Goal: Information Seeking & Learning: Stay updated

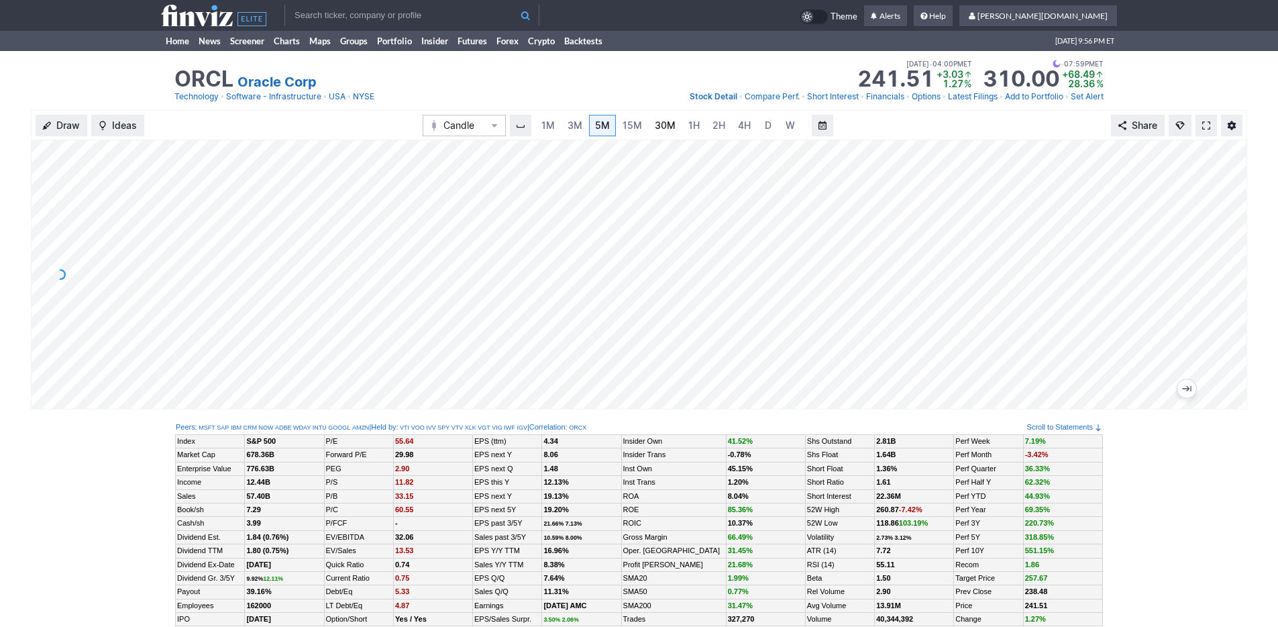
click at [649, 121] on link "30M" at bounding box center [665, 125] width 33 height 21
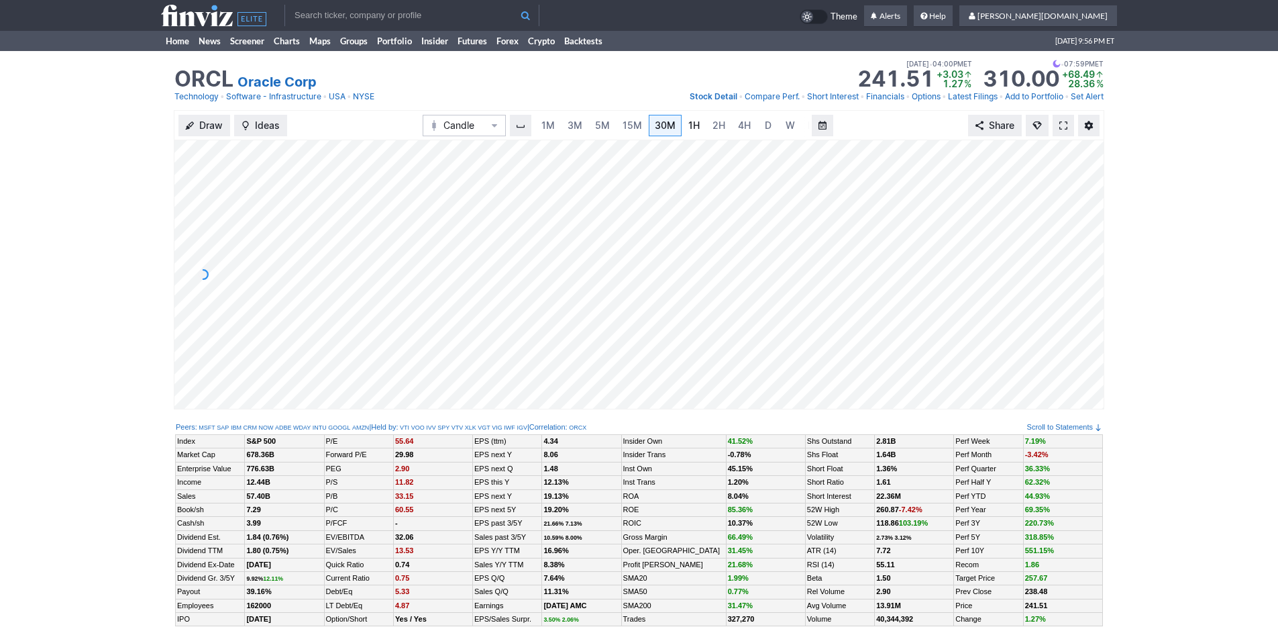
click at [700, 127] on link "1H" at bounding box center [693, 125] width 23 height 21
click at [722, 133] on link "4H" at bounding box center [730, 125] width 25 height 21
click at [174, 45] on link "Home" at bounding box center [177, 41] width 33 height 20
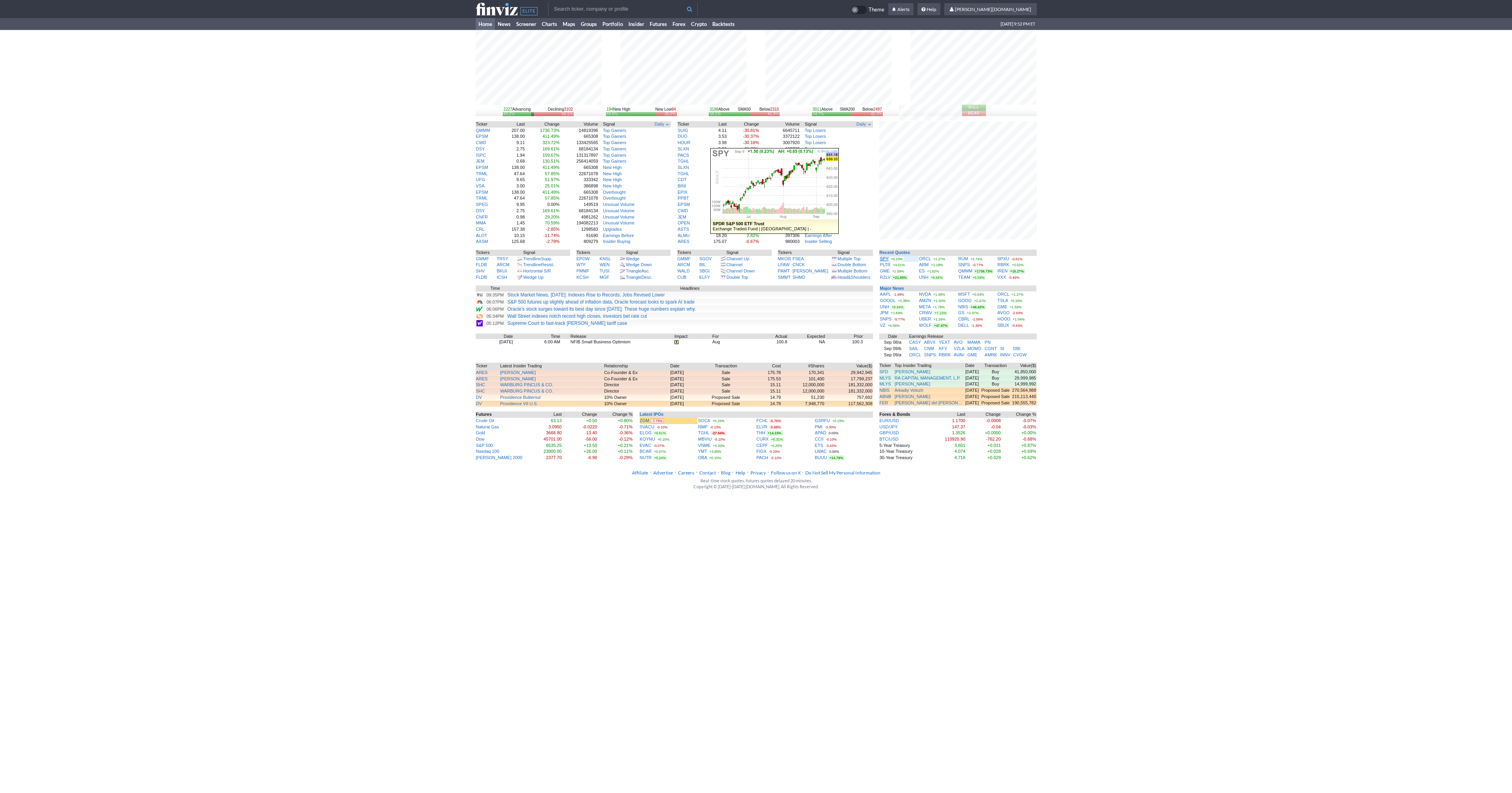
click at [880, 257] on link "SPY" at bounding box center [884, 259] width 9 height 5
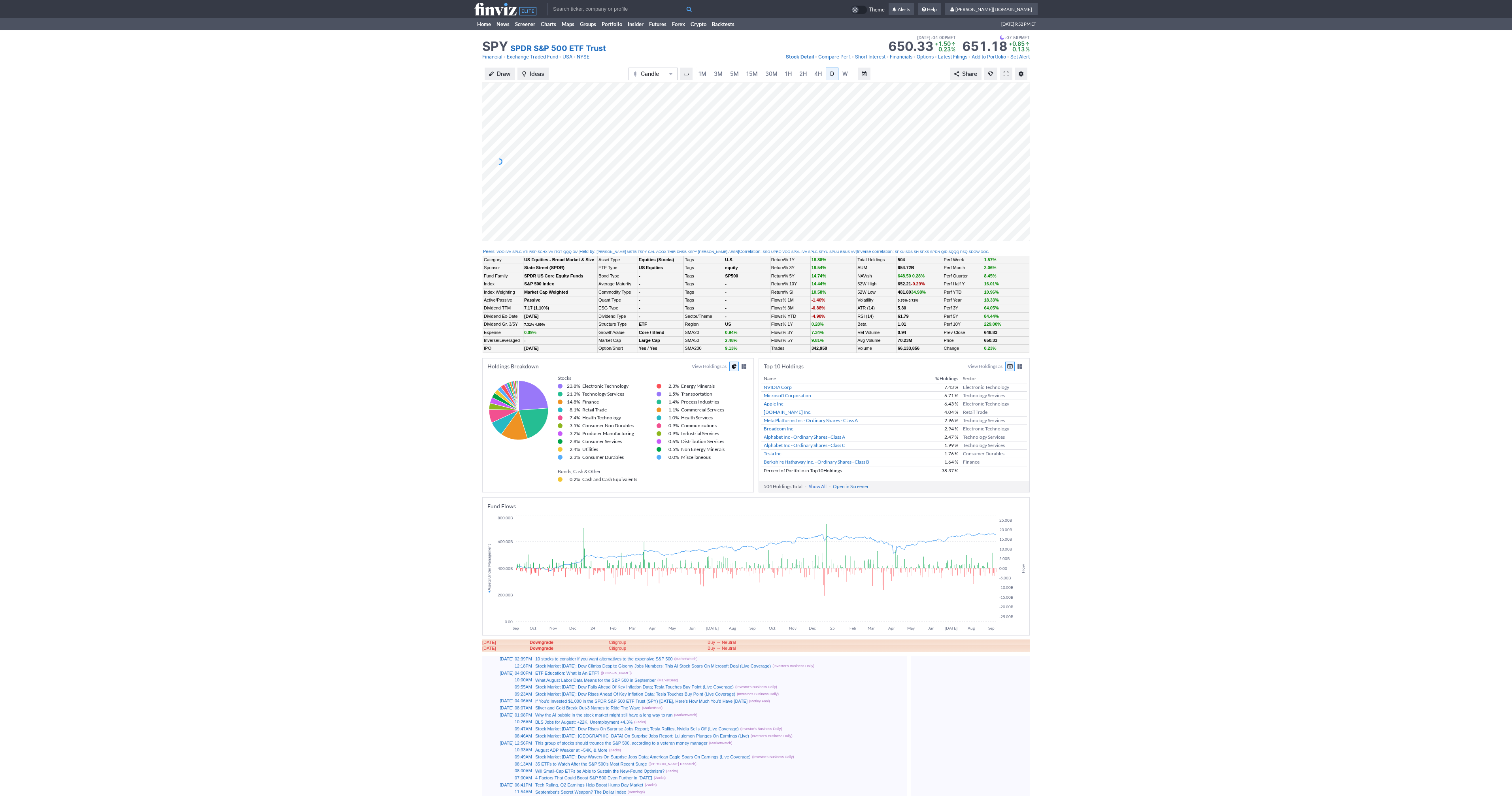
scroll to position [0, 8]
click at [1007, 71] on span at bounding box center [1006, 74] width 5 height 6
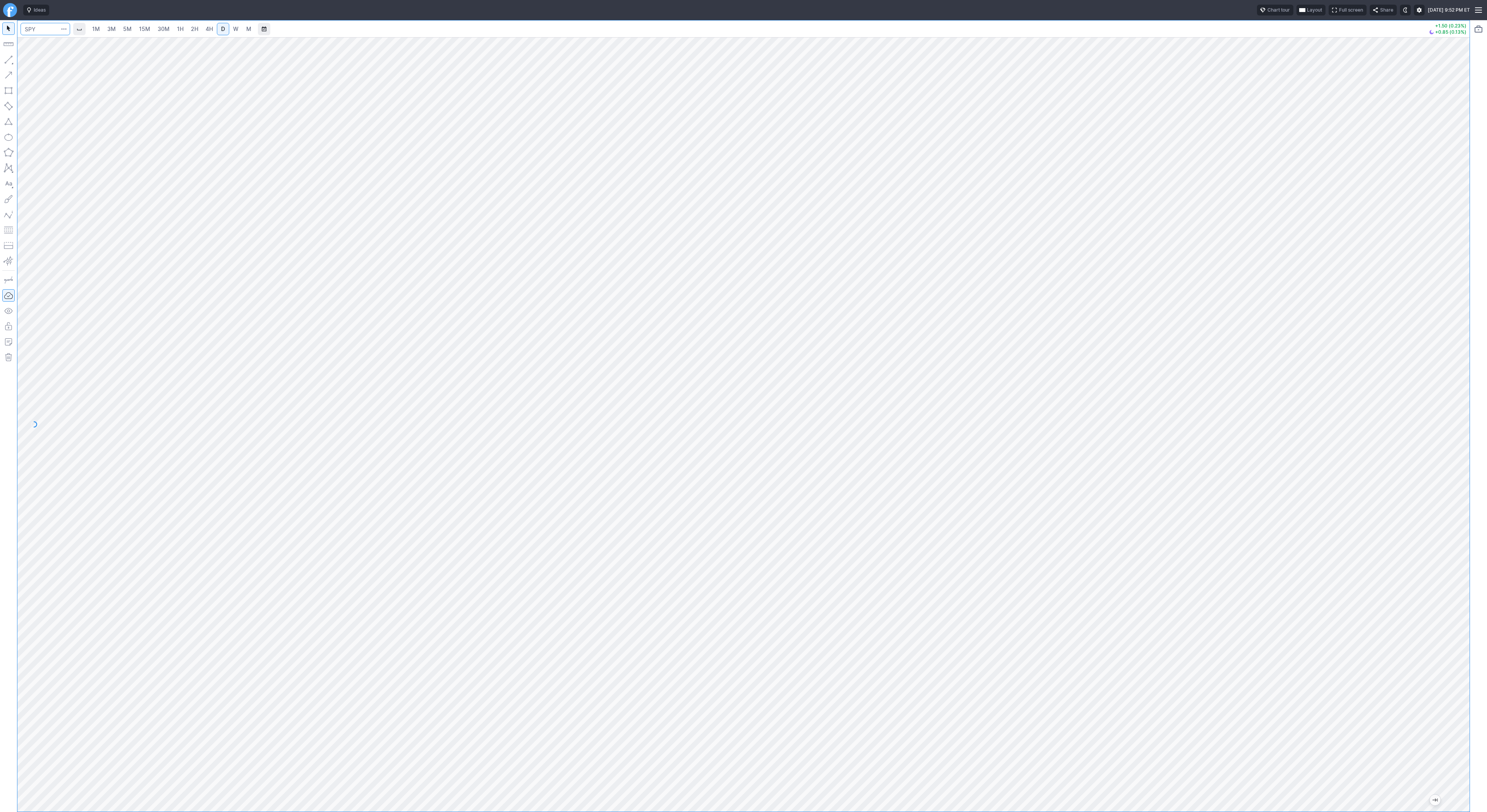
click at [37, 33] on input "Search" at bounding box center [46, 29] width 50 height 12
type input "@es"
click at [42, 44] on span "@ES" at bounding box center [40, 46] width 25 height 6
click at [0, 70] on html "Ideas Chart tour Layout Full screen Share Tue SEP 09 2025 9:52 PM ET 1M 3M 5M 1…" at bounding box center [744, 406] width 1487 height 812
click at [9, 58] on button "button" at bounding box center [8, 59] width 12 height 12
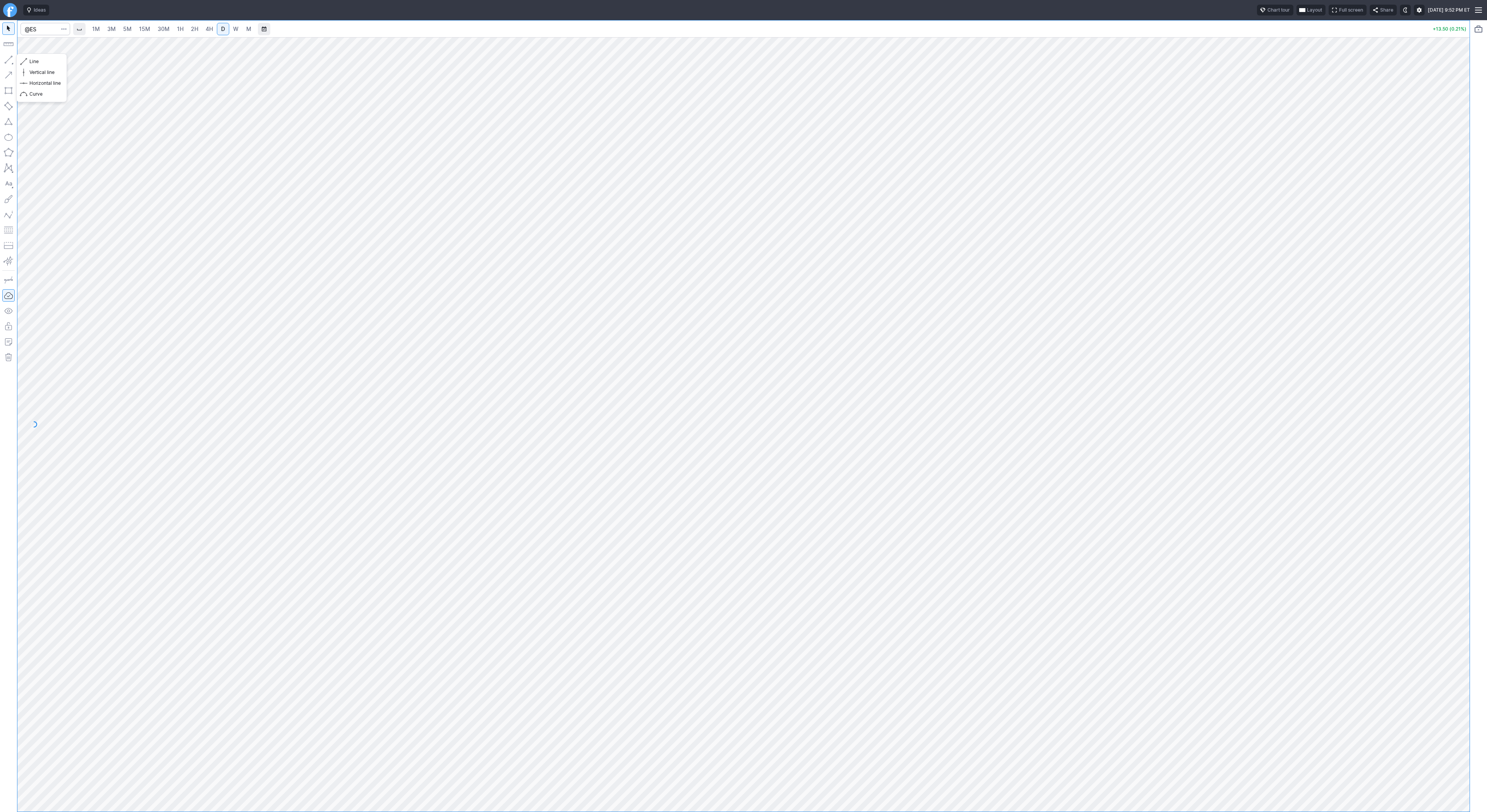
drag, startPoint x: 8, startPoint y: 57, endPoint x: 16, endPoint y: 65, distance: 11.3
click at [9, 57] on button "button" at bounding box center [8, 59] width 12 height 12
click at [10, 58] on button "button" at bounding box center [8, 59] width 12 height 12
click at [10, 60] on button "button" at bounding box center [8, 59] width 12 height 12
click at [111, 28] on span "3M" at bounding box center [111, 28] width 9 height 6
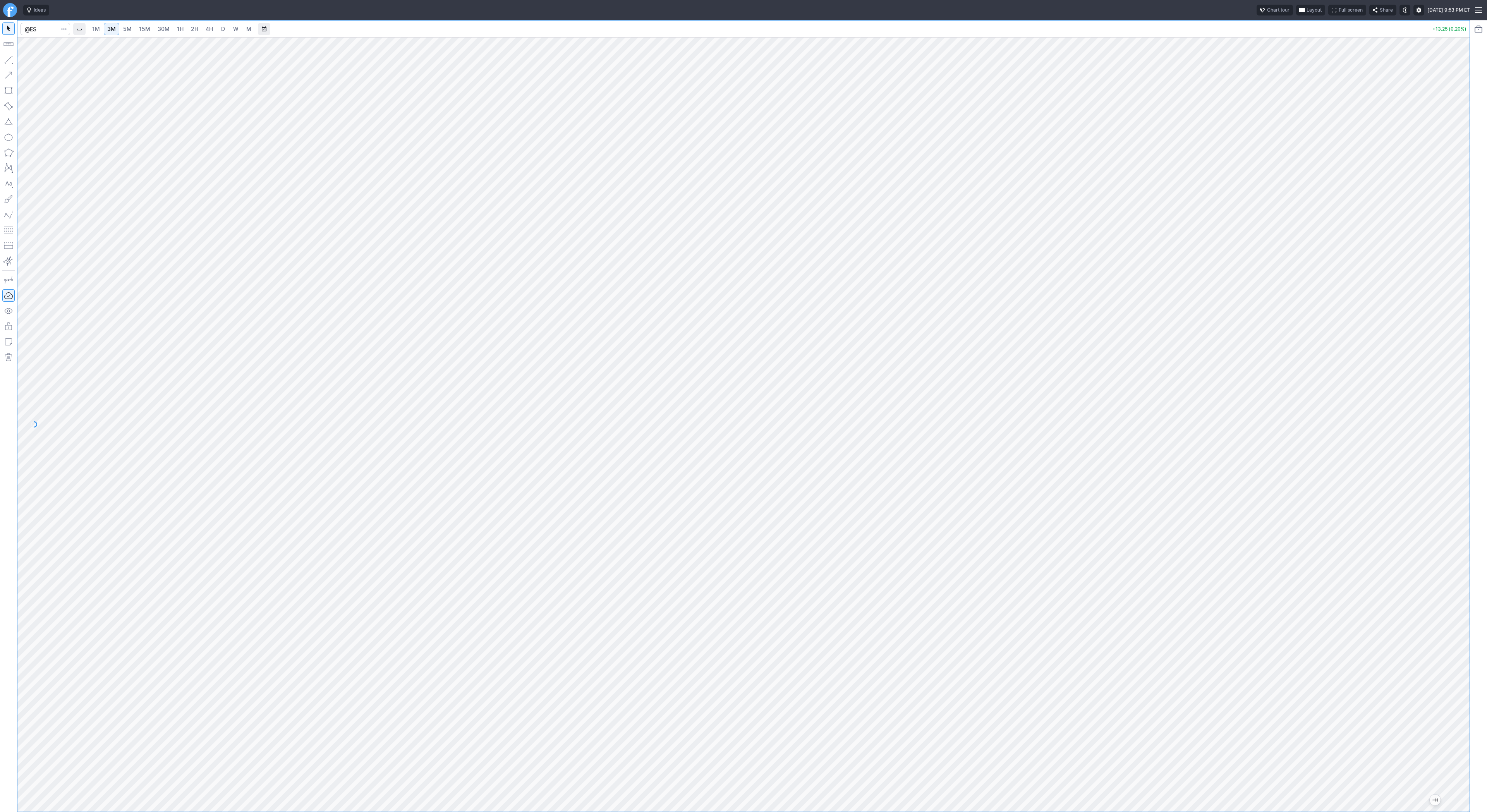
click at [141, 30] on span "15M" at bounding box center [144, 28] width 11 height 6
click at [9, 58] on button "button" at bounding box center [8, 59] width 12 height 12
click at [11, 59] on button "button" at bounding box center [8, 59] width 12 height 12
drag, startPoint x: 8, startPoint y: 60, endPoint x: 21, endPoint y: 82, distance: 25.6
click at [9, 61] on button "button" at bounding box center [8, 59] width 12 height 12
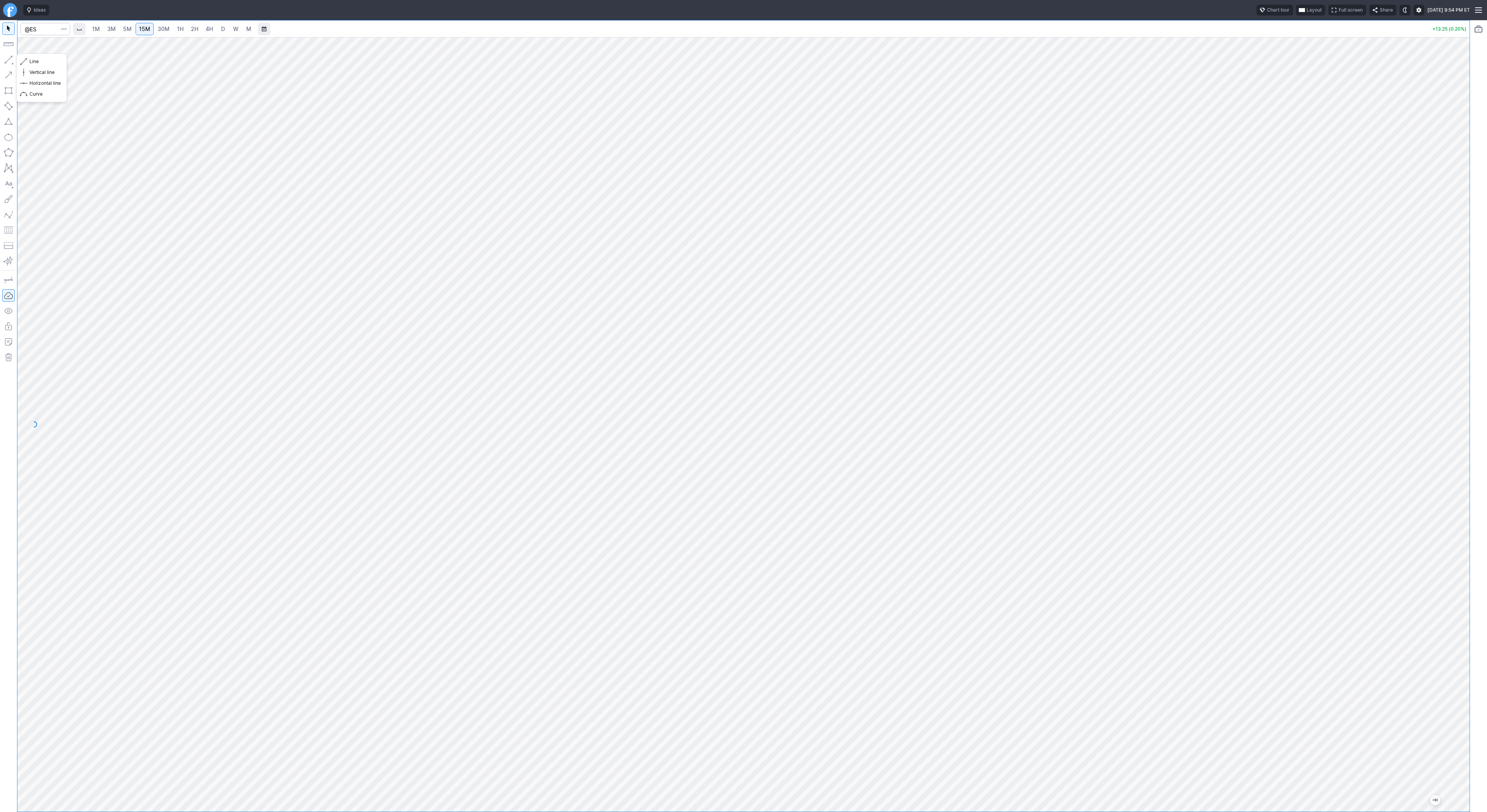
click at [9, 56] on button "button" at bounding box center [8, 59] width 12 height 12
drag, startPoint x: 10, startPoint y: 55, endPoint x: 16, endPoint y: 77, distance: 22.8
click at [10, 57] on button "button" at bounding box center [8, 59] width 12 height 12
click at [111, 27] on span "3M" at bounding box center [111, 28] width 9 height 6
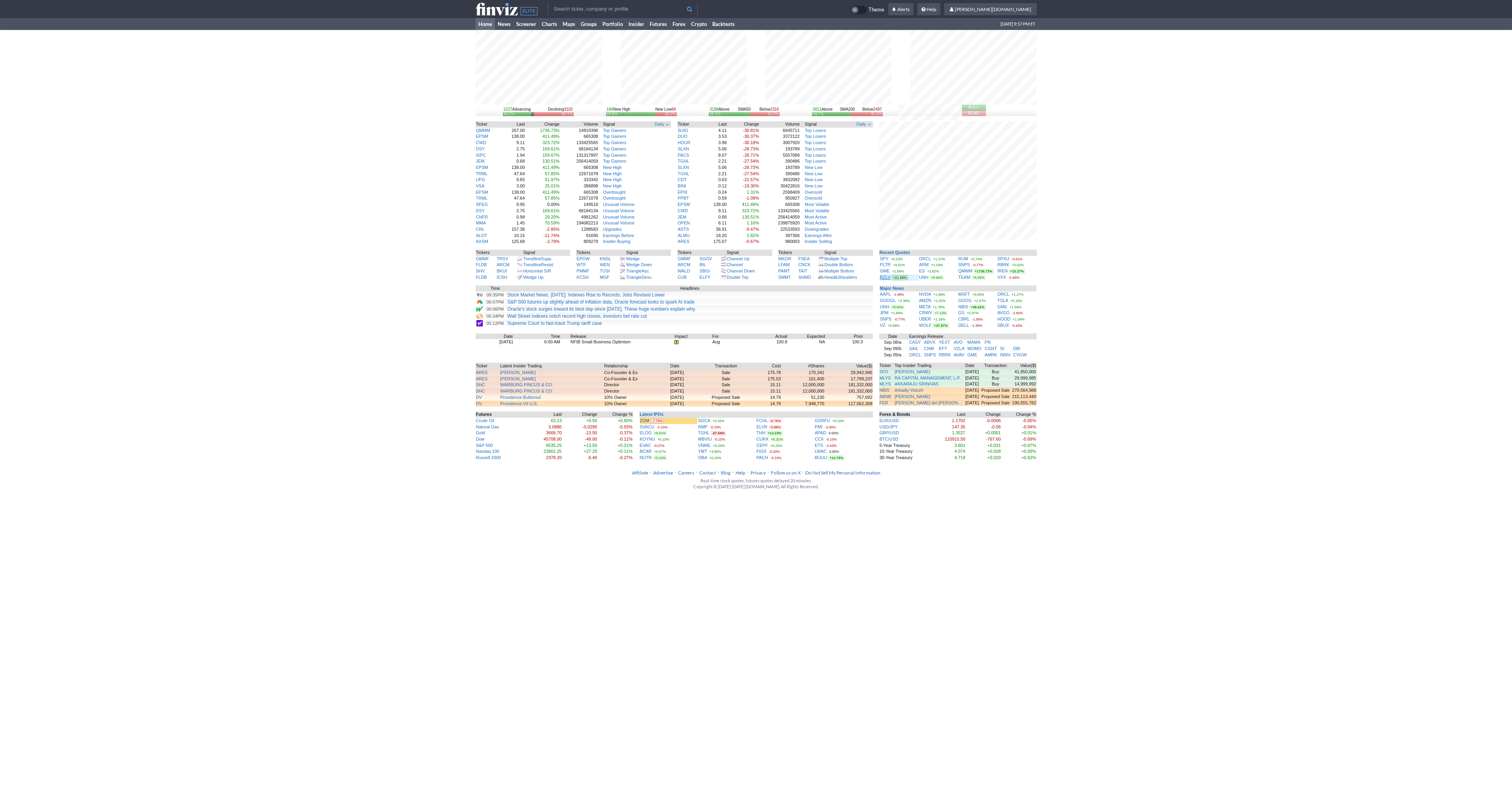
click at [883, 278] on link "RZLV" at bounding box center [885, 277] width 11 height 5
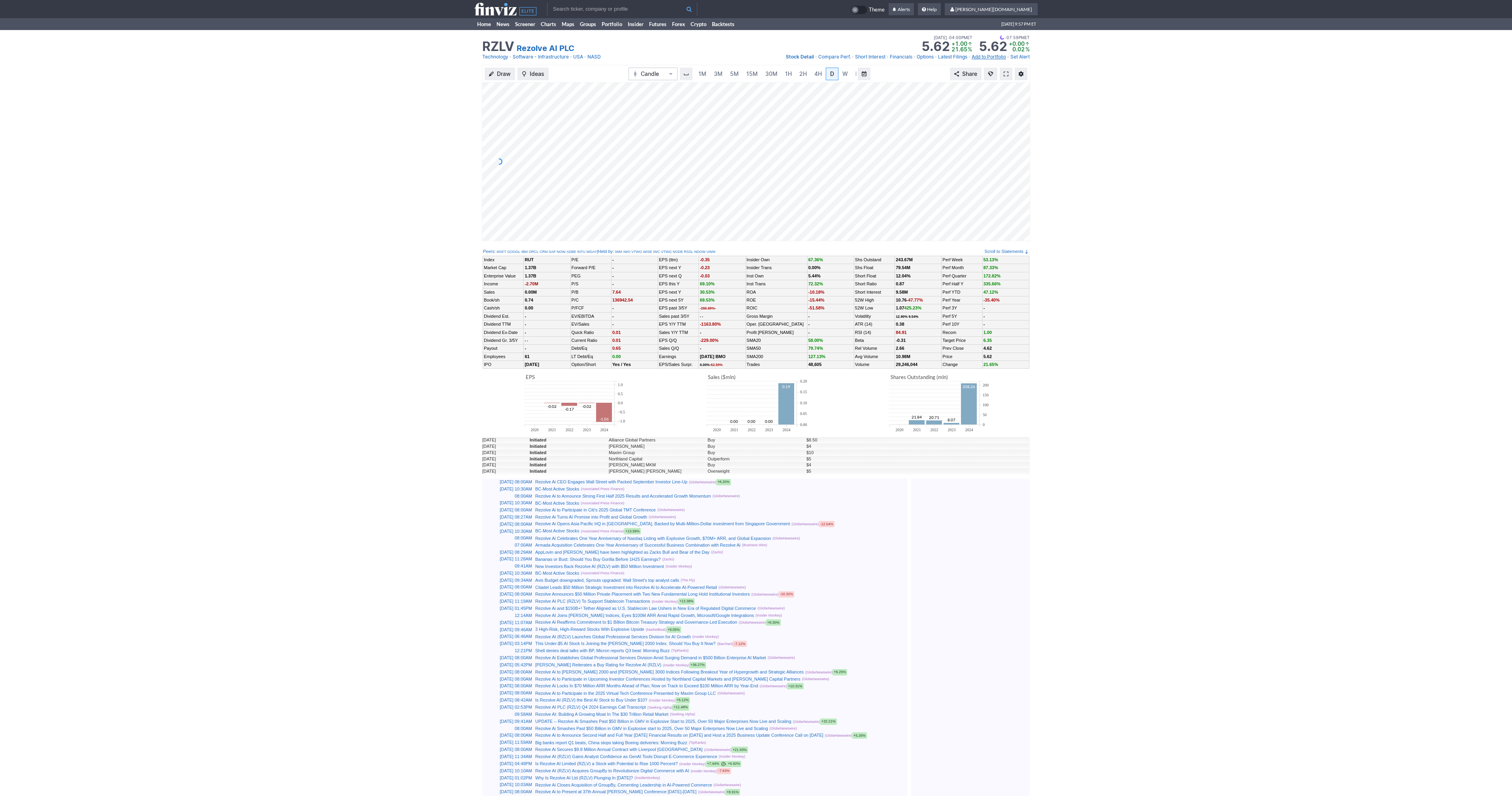
scroll to position [0, 8]
click at [1007, 71] on span at bounding box center [1006, 74] width 5 height 6
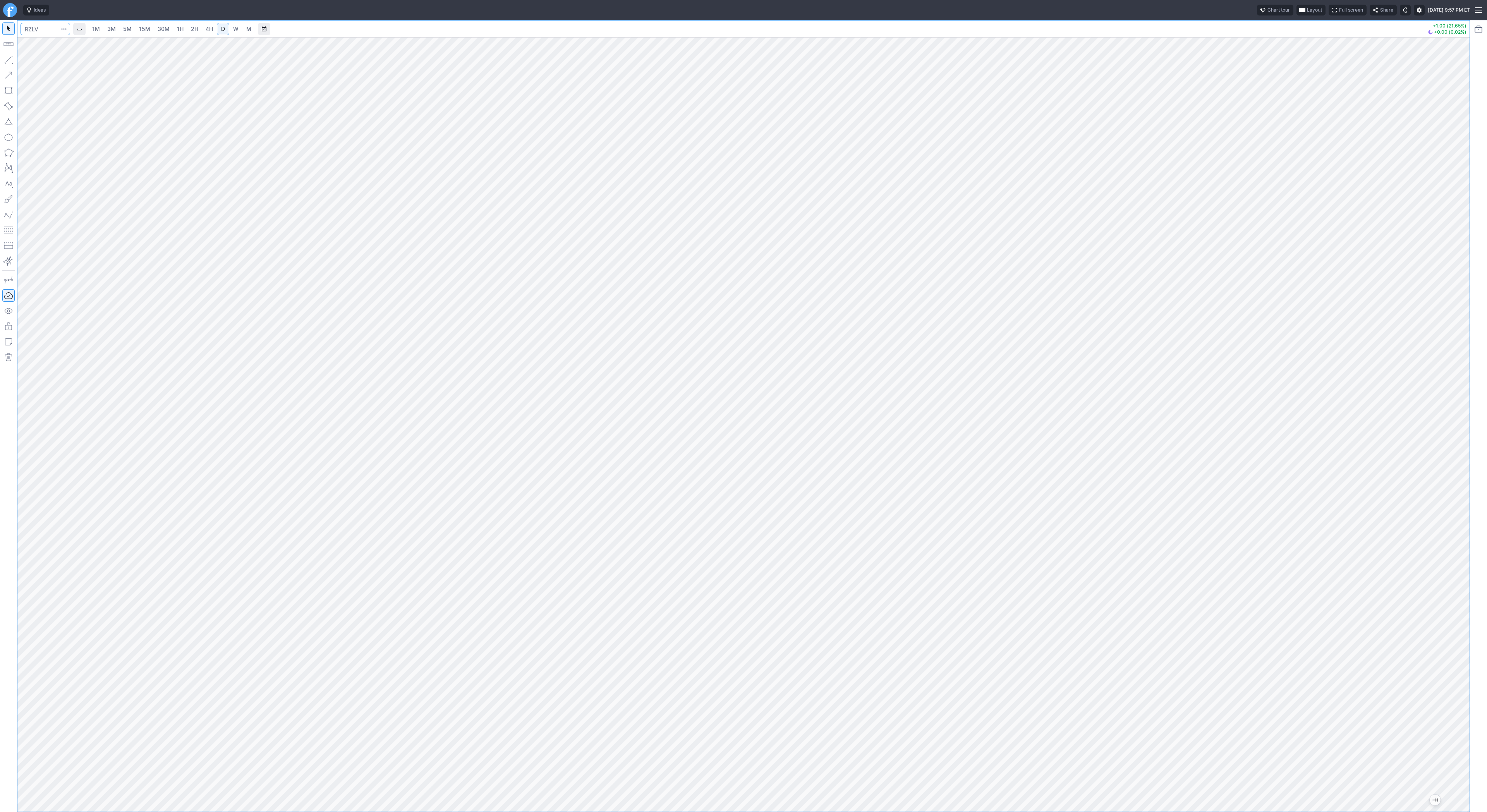
click at [31, 27] on input "Search" at bounding box center [46, 29] width 50 height 12
type input "@es"
click at [65, 50] on button "@ES S&P 500 Futures" at bounding box center [106, 46] width 163 height 11
click at [183, 31] on link "1H" at bounding box center [180, 29] width 13 height 12
drag, startPoint x: 37, startPoint y: 61, endPoint x: 66, endPoint y: 83, distance: 36.4
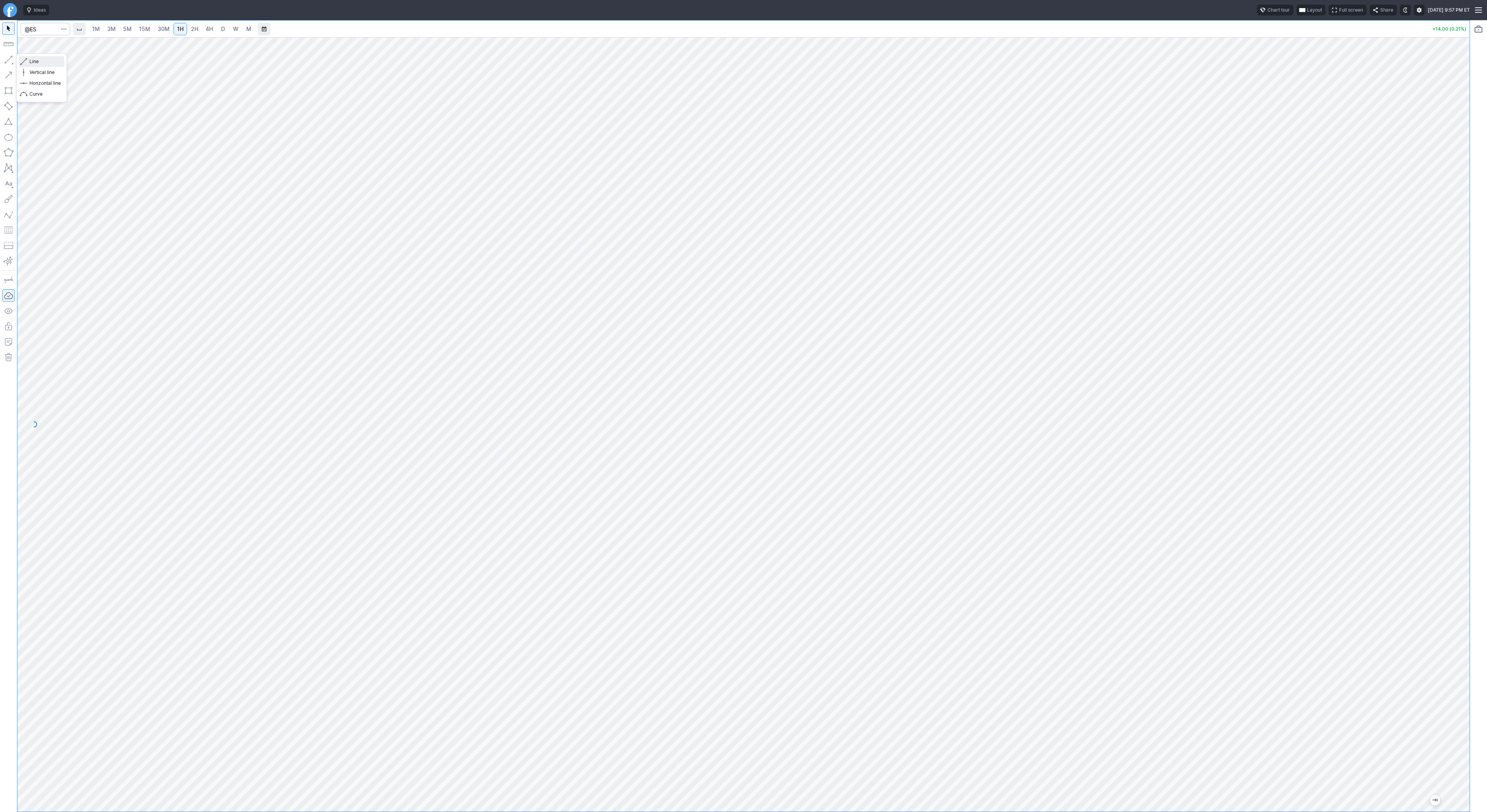
click at [37, 61] on span "Line" at bounding box center [45, 61] width 31 height 8
click at [8, 60] on button "button" at bounding box center [8, 59] width 12 height 12
click at [3, 58] on button "button" at bounding box center [8, 59] width 12 height 12
drag, startPoint x: 8, startPoint y: 56, endPoint x: 40, endPoint y: 92, distance: 48.2
click at [8, 57] on button "button" at bounding box center [8, 59] width 12 height 12
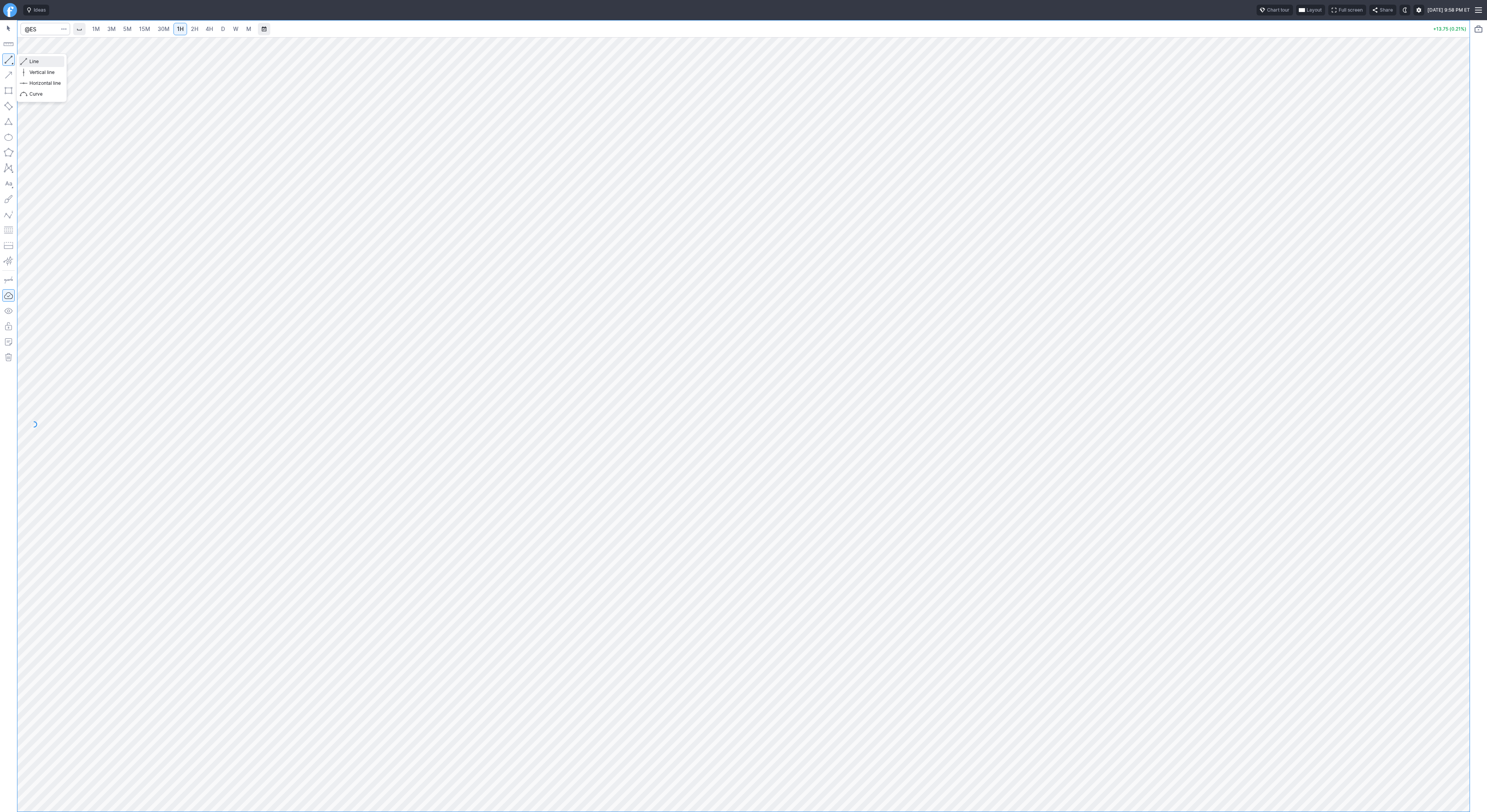
click at [29, 59] on span "Line" at bounding box center [45, 61] width 31 height 8
click at [8, 57] on button "button" at bounding box center [8, 59] width 12 height 12
click at [7, 58] on button "button" at bounding box center [8, 59] width 12 height 12
click at [10, 58] on button "button" at bounding box center [8, 59] width 12 height 12
click at [11, 59] on button "button" at bounding box center [8, 59] width 12 height 12
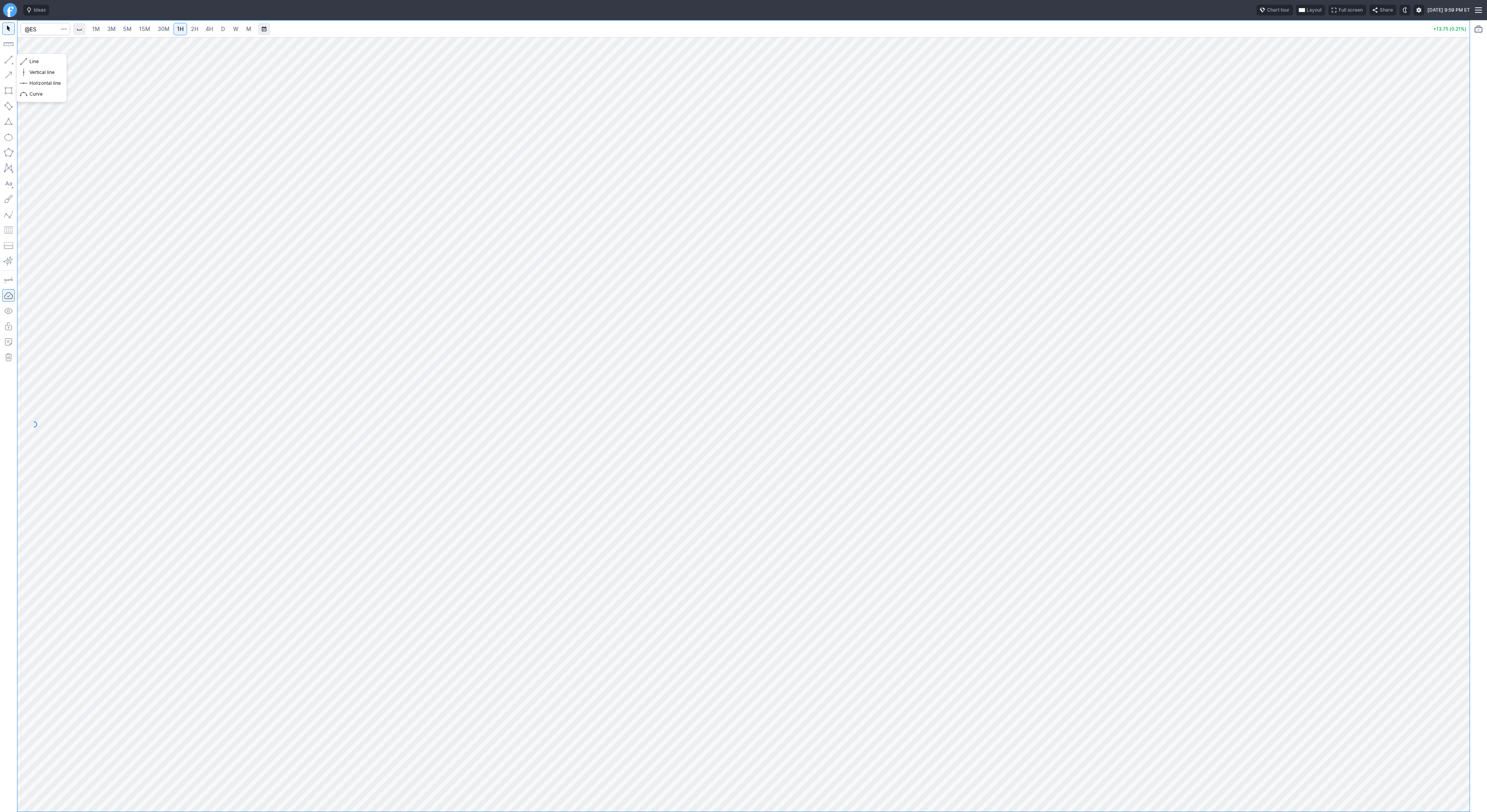
click at [11, 56] on button "button" at bounding box center [8, 59] width 12 height 12
drag, startPoint x: 6, startPoint y: 59, endPoint x: 23, endPoint y: 83, distance: 29.4
click at [6, 61] on button "button" at bounding box center [8, 59] width 12 height 12
click at [10, 58] on button "button" at bounding box center [8, 59] width 12 height 12
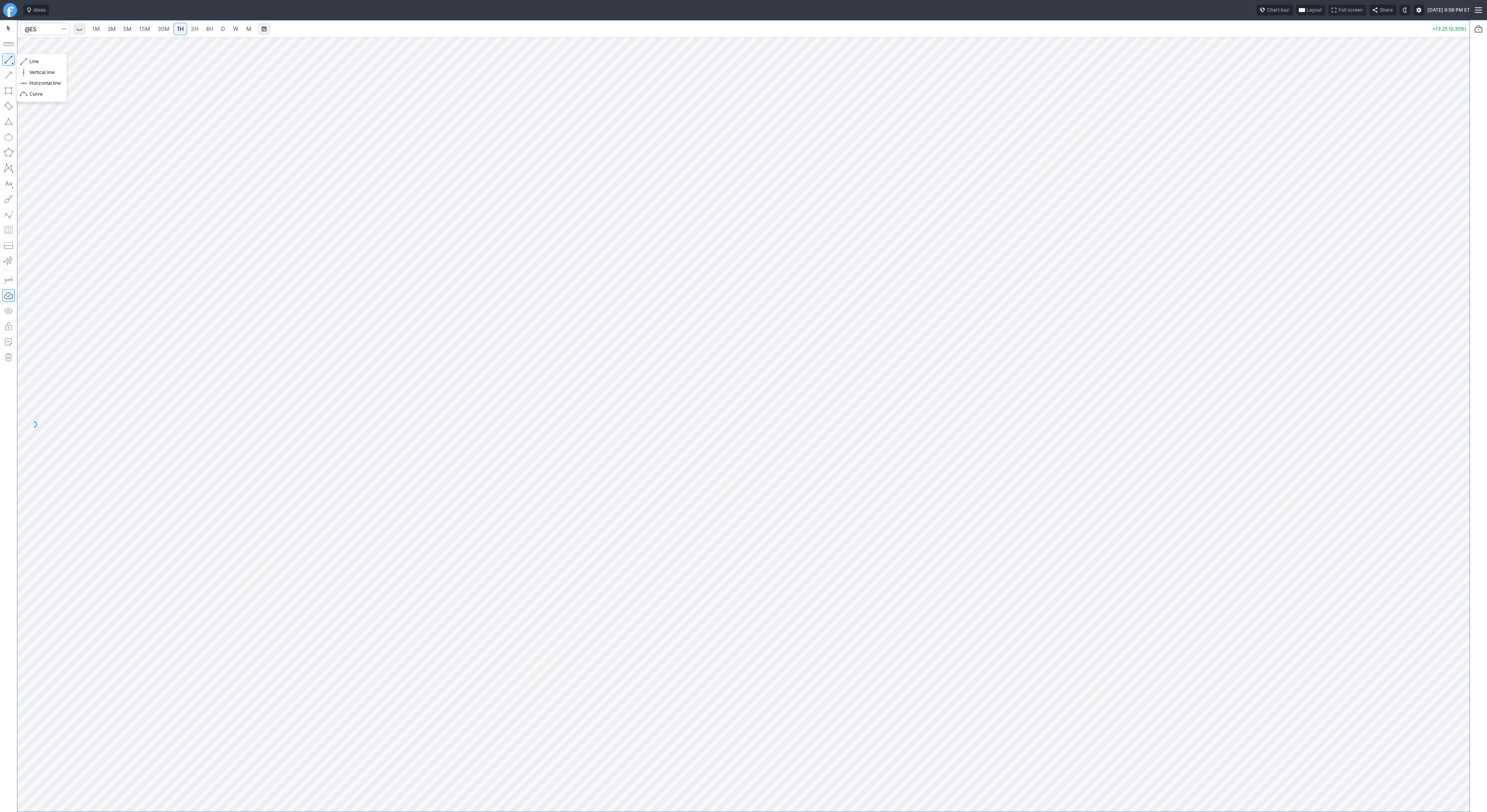
click at [6, 61] on button "button" at bounding box center [8, 59] width 12 height 12
click at [5, 61] on button "button" at bounding box center [8, 59] width 12 height 12
click at [198, 31] on link "2H" at bounding box center [195, 29] width 14 height 12
click at [27, 59] on button "Line" at bounding box center [42, 61] width 45 height 11
click at [10, 59] on button "button" at bounding box center [8, 59] width 12 height 12
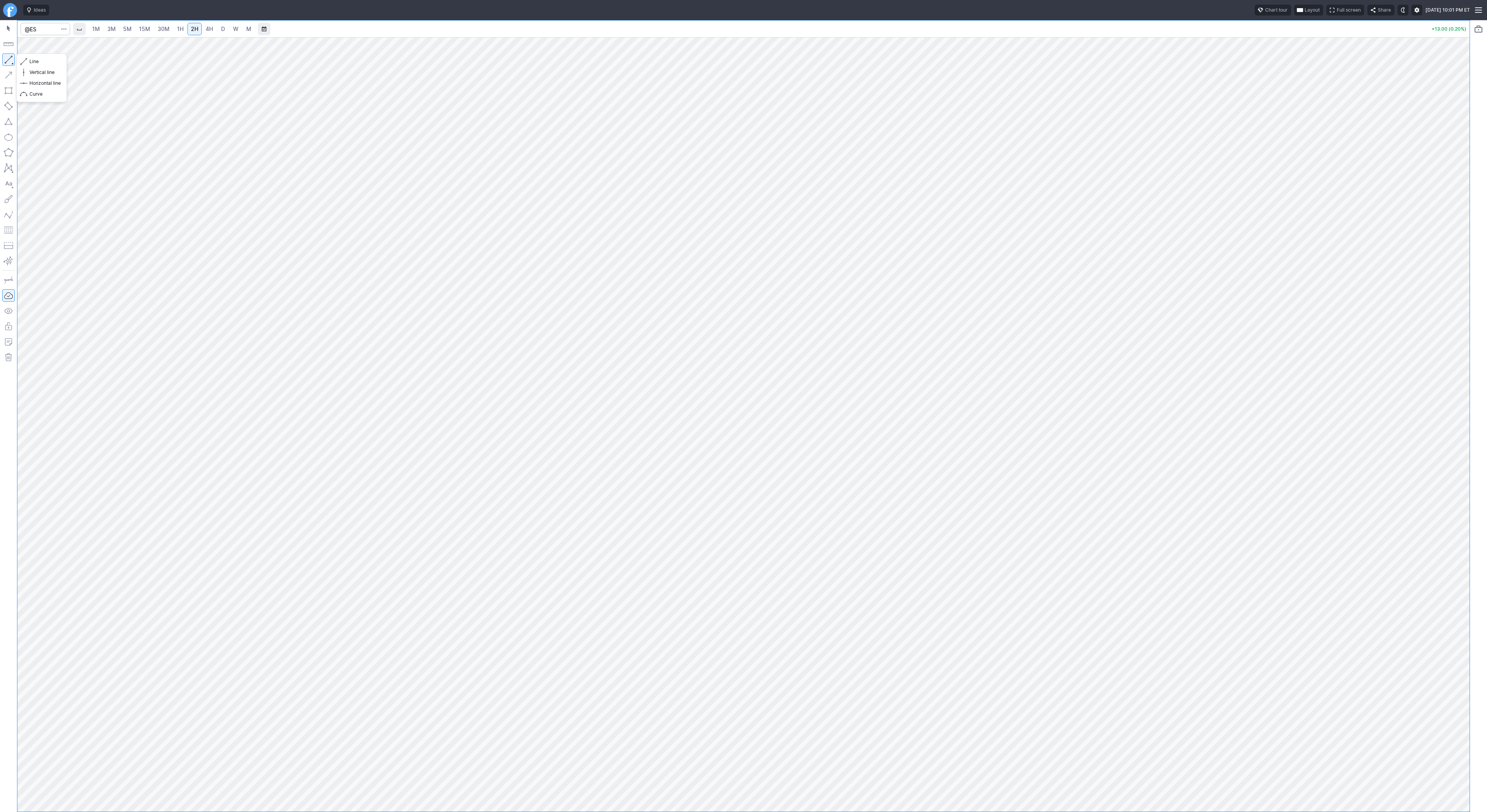
click at [11, 61] on button "button" at bounding box center [8, 59] width 12 height 12
click at [10, 59] on button "button" at bounding box center [8, 59] width 12 height 12
drag, startPoint x: 6, startPoint y: 58, endPoint x: 6, endPoint y: 65, distance: 7.0
click at [6, 62] on button "button" at bounding box center [8, 59] width 12 height 12
click at [41, 63] on span "Line" at bounding box center [45, 61] width 31 height 8
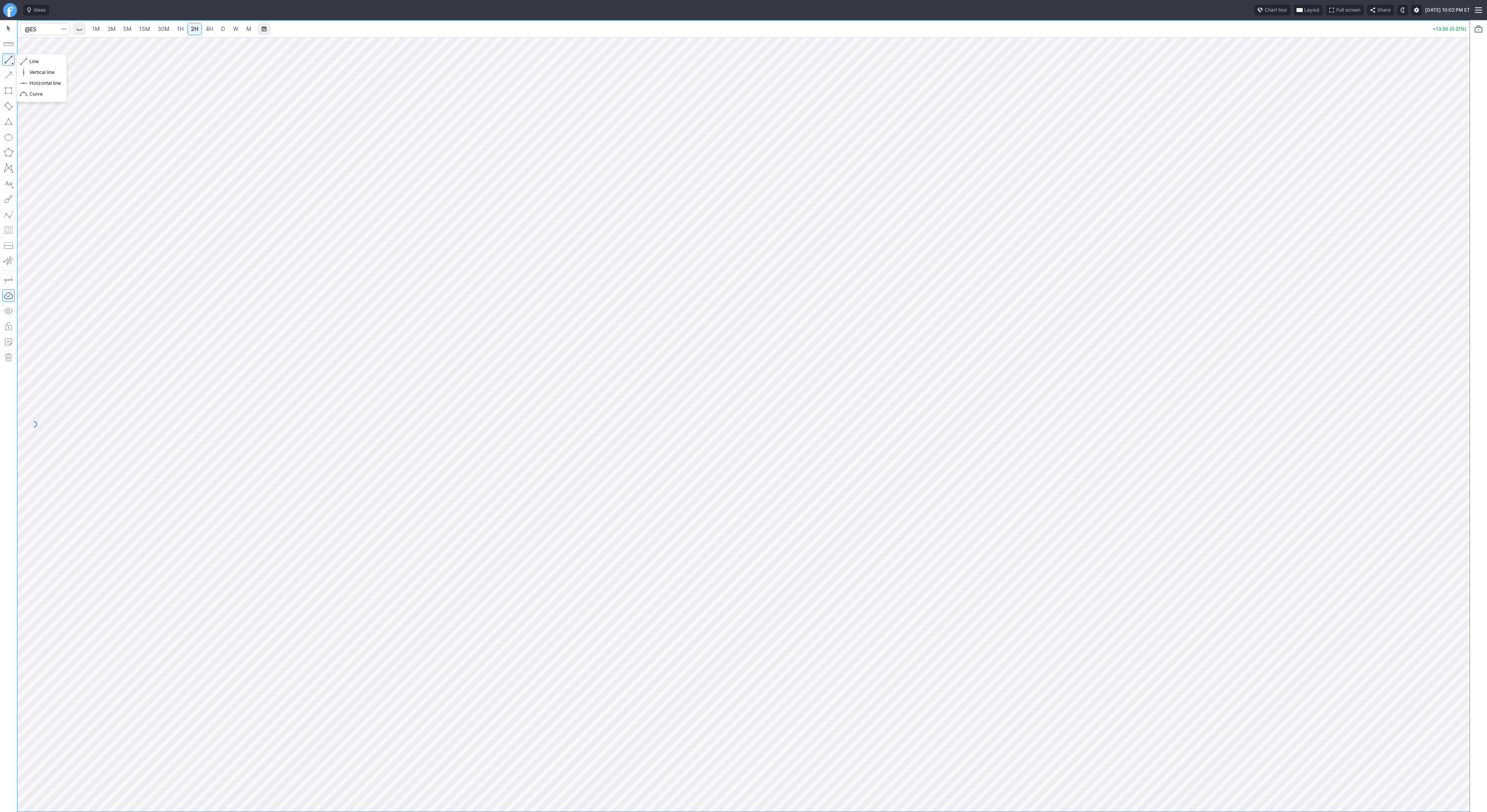
click at [5, 61] on button "button" at bounding box center [8, 59] width 12 height 12
drag, startPoint x: 9, startPoint y: 57, endPoint x: 20, endPoint y: 69, distance: 16.3
click at [9, 57] on button "button" at bounding box center [8, 59] width 12 height 12
click at [9, 59] on button "button" at bounding box center [8, 59] width 12 height 12
click at [33, 61] on span "Line" at bounding box center [45, 61] width 31 height 8
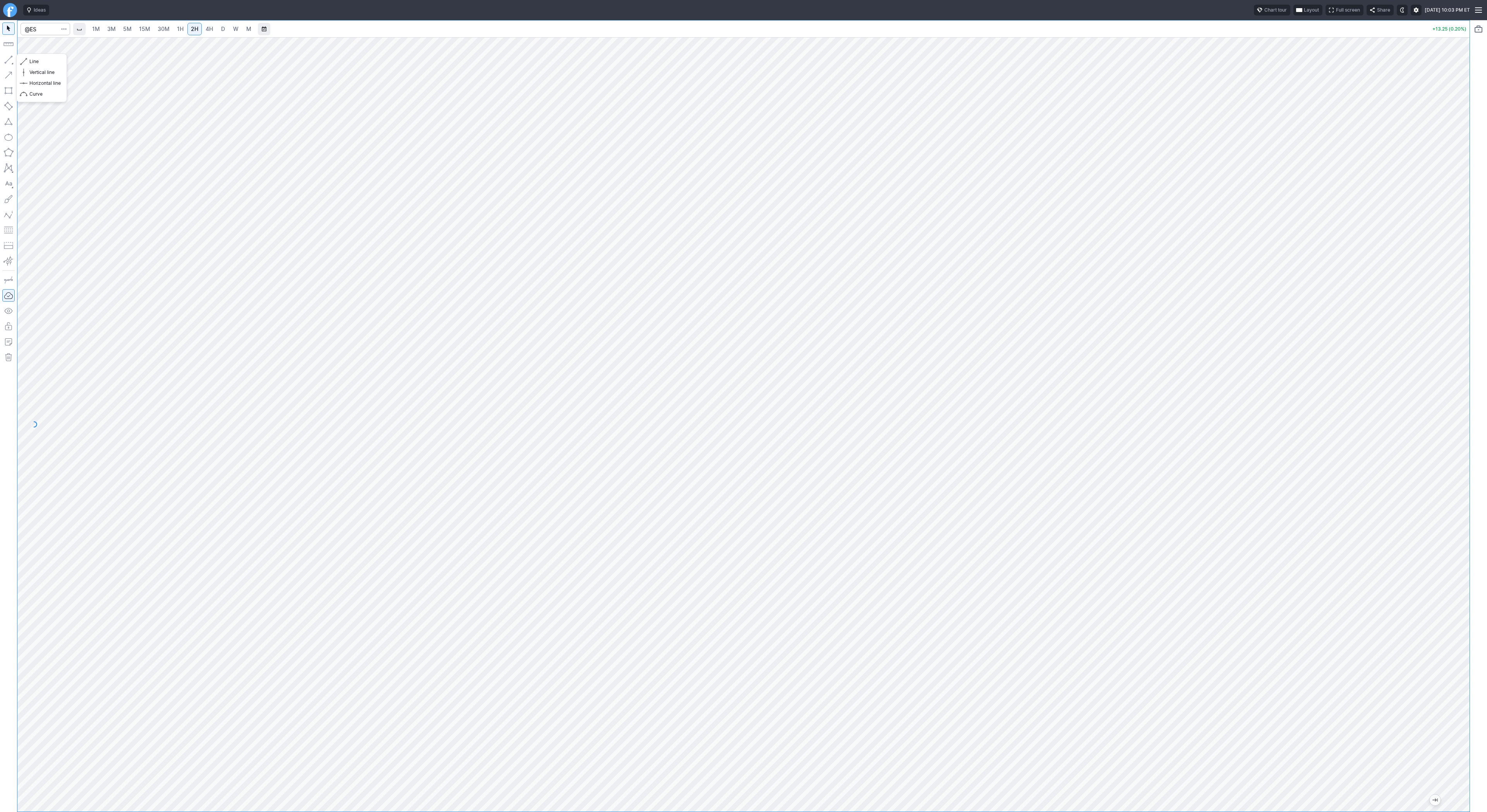
click at [10, 61] on button "button" at bounding box center [8, 59] width 12 height 12
click at [9, 58] on button "button" at bounding box center [8, 59] width 12 height 12
click at [8, 61] on button "button" at bounding box center [8, 59] width 12 height 12
drag, startPoint x: 10, startPoint y: 58, endPoint x: 29, endPoint y: 66, distance: 20.6
click at [10, 58] on button "button" at bounding box center [8, 59] width 12 height 12
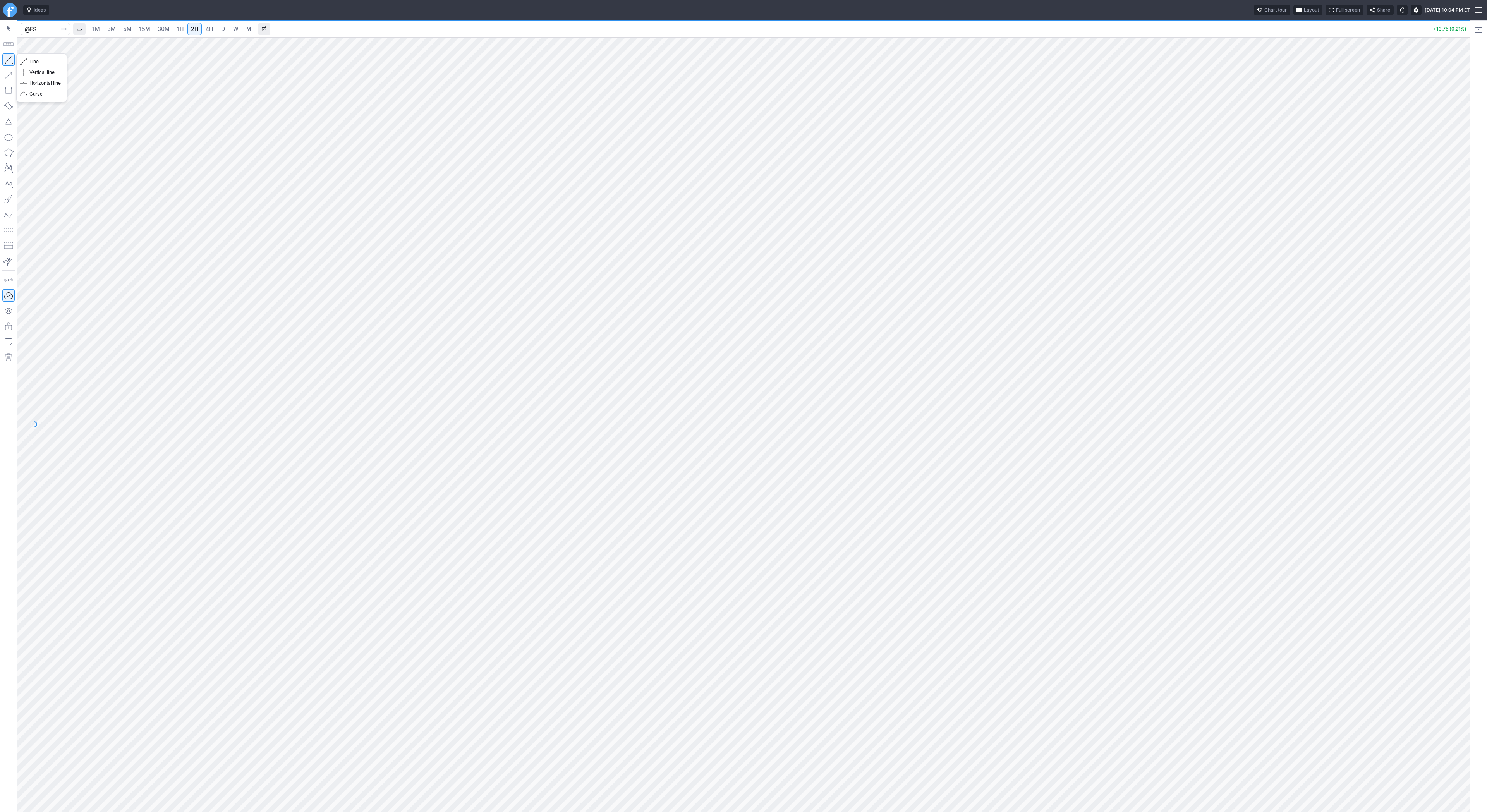
click at [8, 58] on button "button" at bounding box center [8, 59] width 12 height 12
drag, startPoint x: 1462, startPoint y: 241, endPoint x: 1454, endPoint y: 350, distance: 109.3
click at [1454, 351] on div at bounding box center [1462, 422] width 16 height 755
click at [32, 59] on span "Line" at bounding box center [45, 61] width 31 height 8
click at [36, 63] on span "Line" at bounding box center [45, 61] width 31 height 8
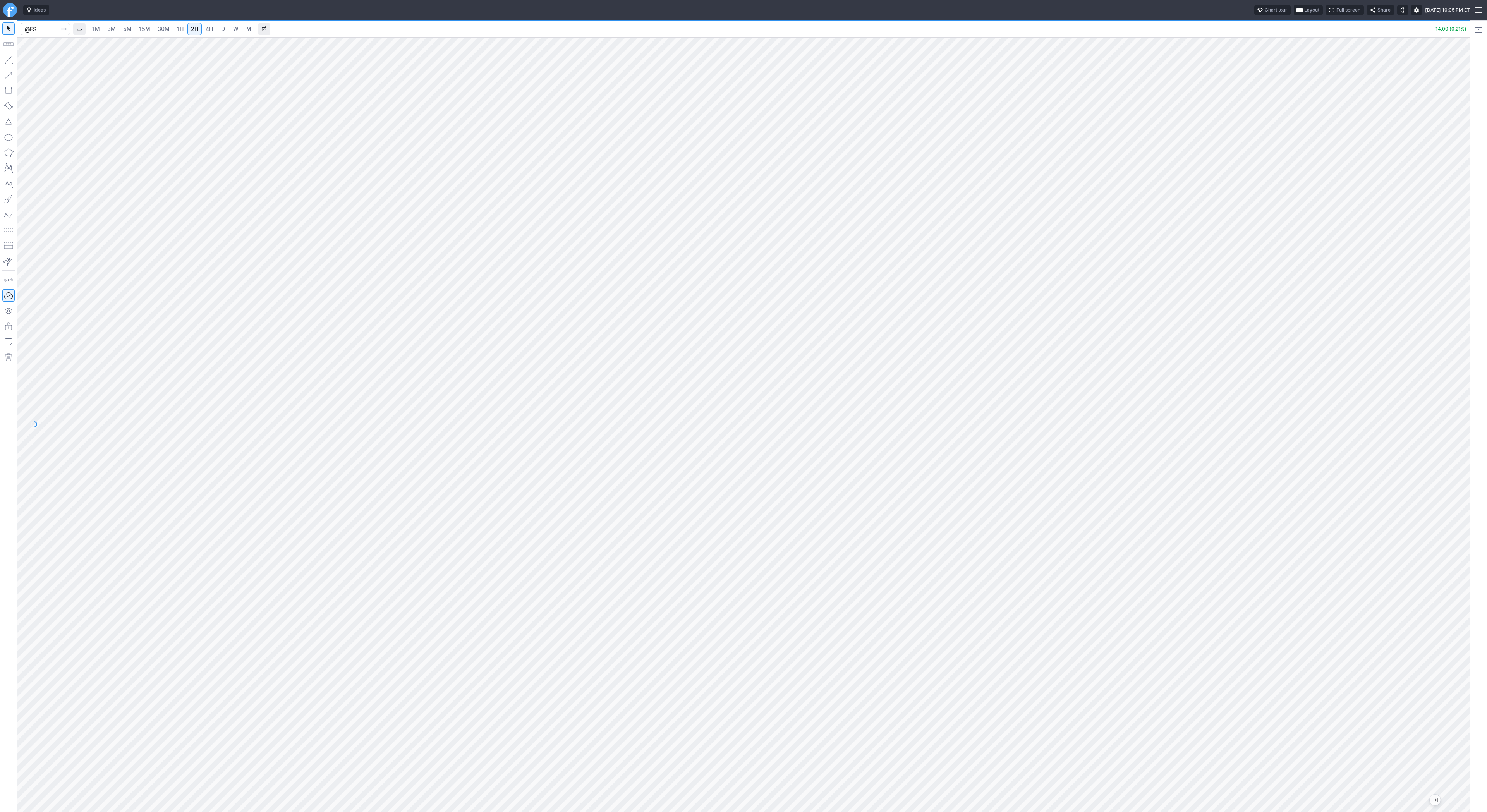
click at [178, 26] on span "1H" at bounding box center [180, 28] width 6 height 6
click at [11, 59] on button "button" at bounding box center [8, 59] width 12 height 12
click at [9, 63] on button "button" at bounding box center [8, 59] width 12 height 12
click at [9, 61] on button "button" at bounding box center [8, 59] width 12 height 12
drag, startPoint x: 1469, startPoint y: 274, endPoint x: 1462, endPoint y: 370, distance: 96.3
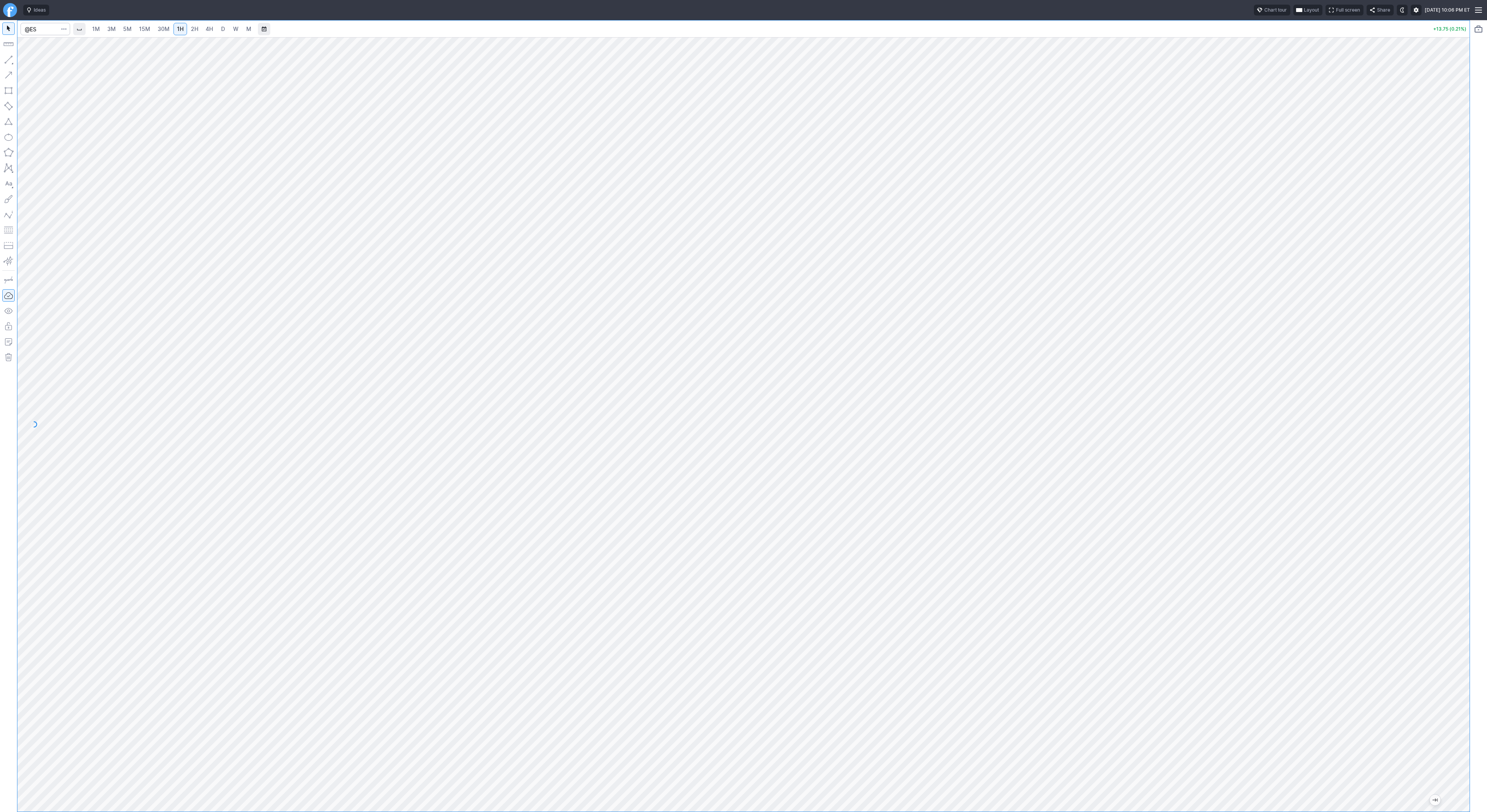
click at [1462, 370] on div at bounding box center [1462, 422] width 16 height 755
click at [1486, 354] on div "1M 3M 5M 15M 30M 1H 2H 4H D W M +13.75 (0.21%)" at bounding box center [744, 416] width 1487 height 792
drag, startPoint x: 1460, startPoint y: 362, endPoint x: 1469, endPoint y: 457, distance: 95.4
click at [1469, 457] on div at bounding box center [1462, 422] width 16 height 755
click at [9, 58] on button "button" at bounding box center [8, 59] width 12 height 12
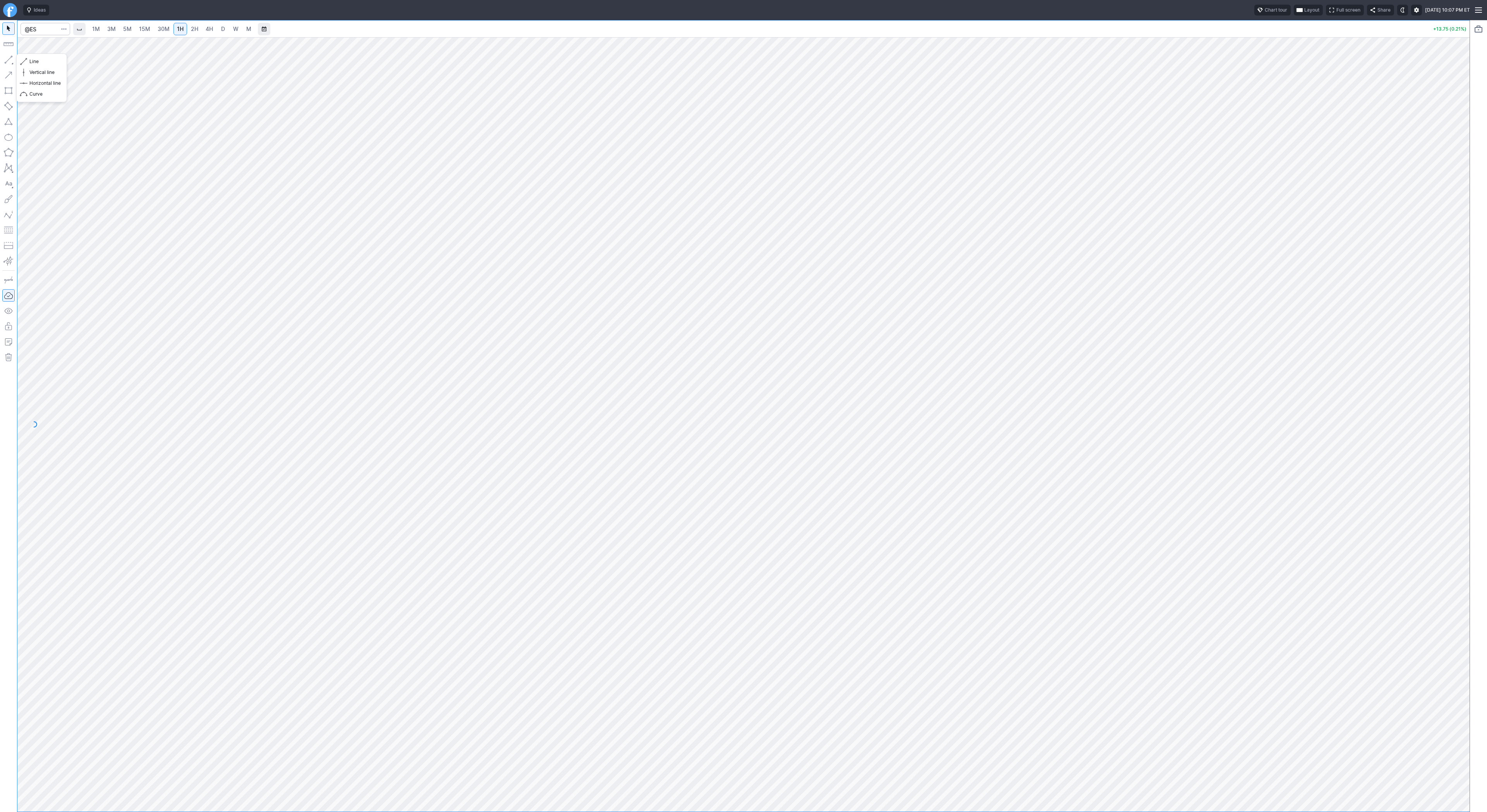
drag, startPoint x: 6, startPoint y: 56, endPoint x: 8, endPoint y: 61, distance: 5.4
click at [6, 57] on button "button" at bounding box center [8, 59] width 12 height 12
click at [11, 59] on button "button" at bounding box center [8, 59] width 12 height 12
click at [6, 59] on button "button" at bounding box center [8, 59] width 12 height 12
